Goal: Task Accomplishment & Management: Use online tool/utility

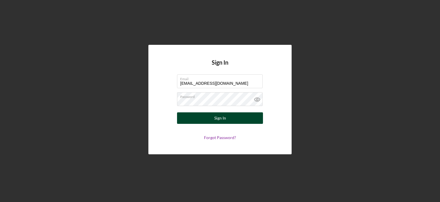
type input "[EMAIL_ADDRESS][DOMAIN_NAME]"
click at [217, 120] on div "Sign In" at bounding box center [221, 117] width 12 height 11
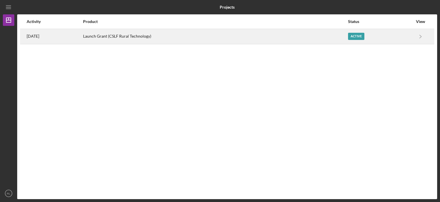
click at [359, 34] on div "Active" at bounding box center [356, 36] width 16 height 7
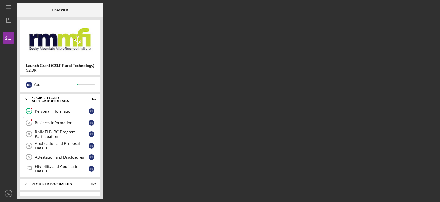
click at [61, 122] on div "Business Information" at bounding box center [62, 122] width 54 height 5
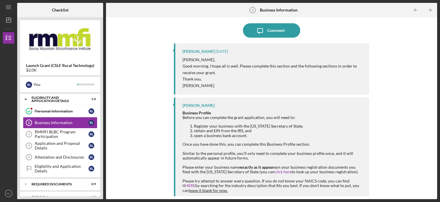
scroll to position [85, 0]
